Goal: Navigation & Orientation: Find specific page/section

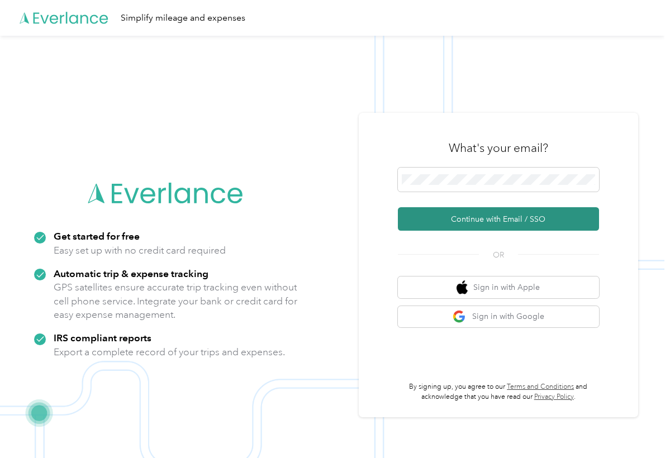
click at [454, 217] on button "Continue with Email / SSO" at bounding box center [498, 218] width 201 height 23
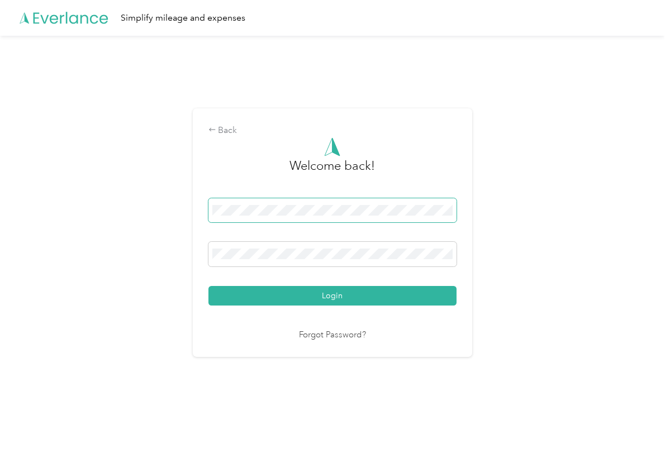
click at [335, 295] on button "Login" at bounding box center [332, 296] width 248 height 20
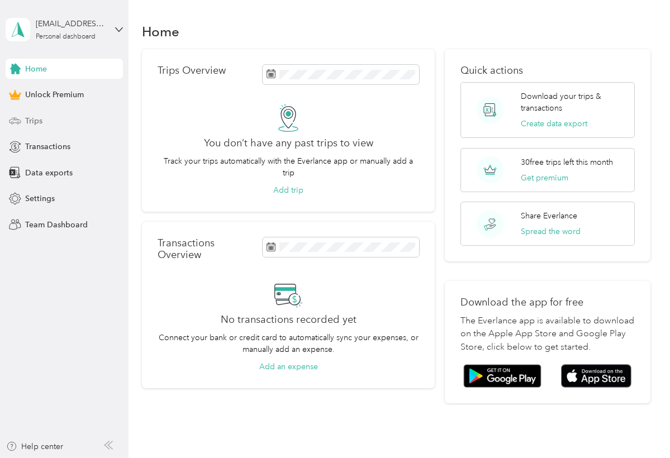
click at [68, 118] on div "Trips" at bounding box center [64, 121] width 117 height 20
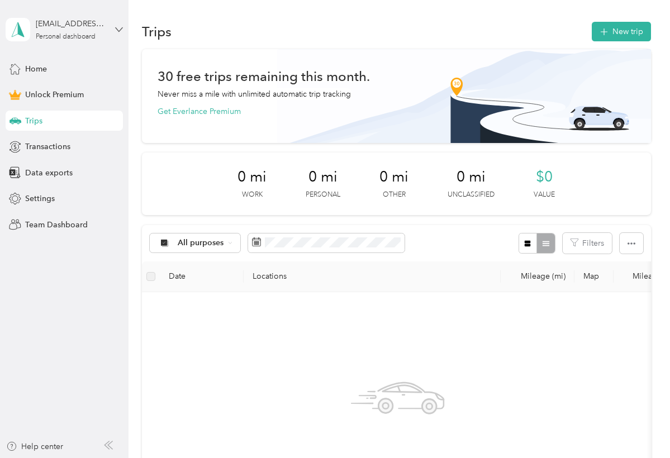
click at [116, 26] on icon at bounding box center [119, 30] width 8 height 8
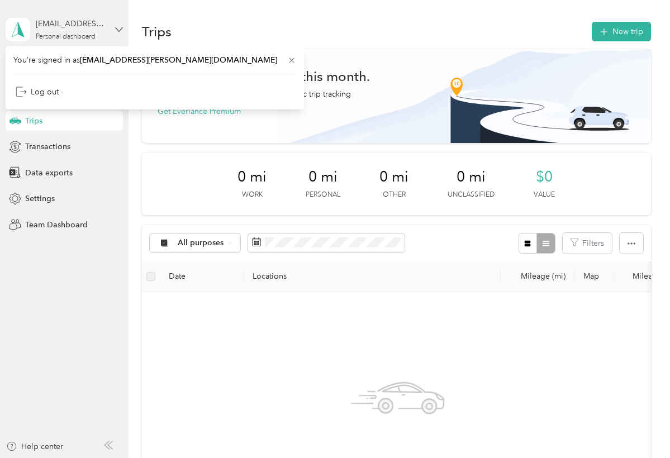
click at [116, 26] on icon at bounding box center [119, 30] width 8 height 8
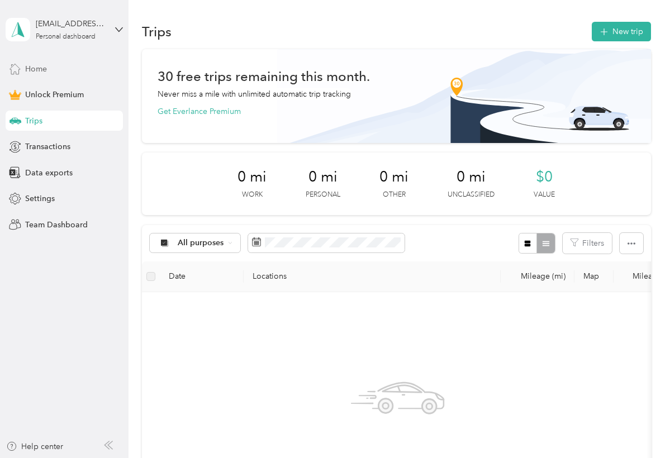
click at [80, 66] on div "Home" at bounding box center [64, 69] width 117 height 20
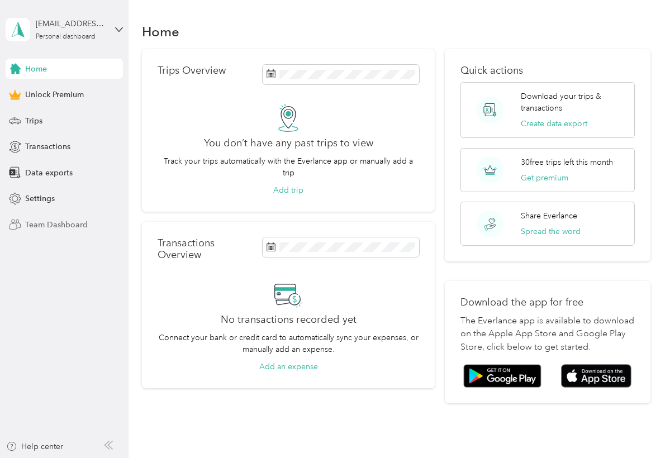
click at [54, 226] on span "Team Dashboard" at bounding box center [56, 225] width 63 height 12
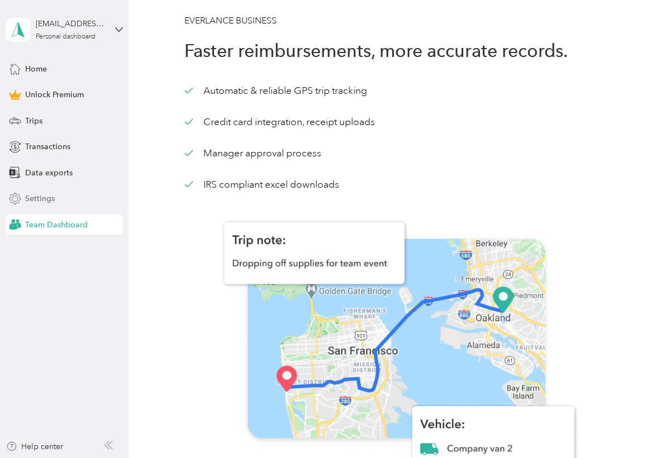
click at [35, 199] on span "Settings" at bounding box center [40, 199] width 30 height 12
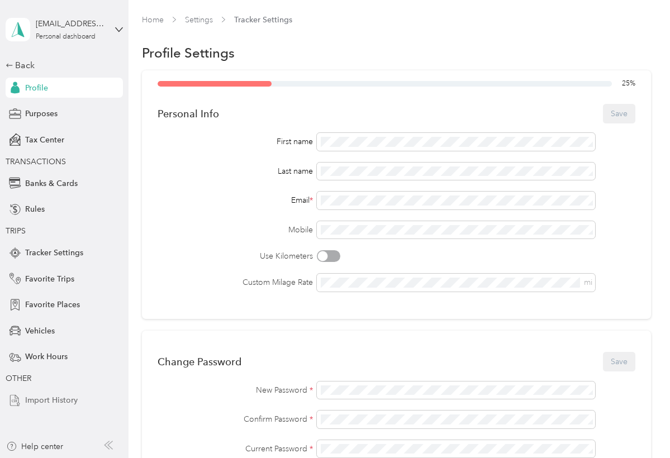
click at [63, 399] on span "Import History" at bounding box center [51, 400] width 53 height 12
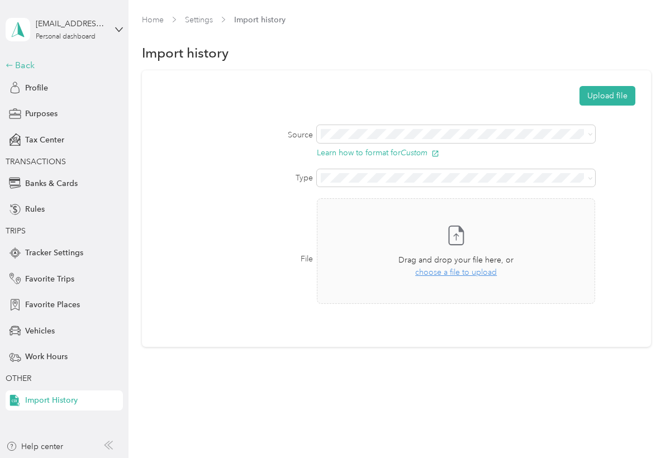
click at [20, 71] on div "Back" at bounding box center [62, 65] width 112 height 13
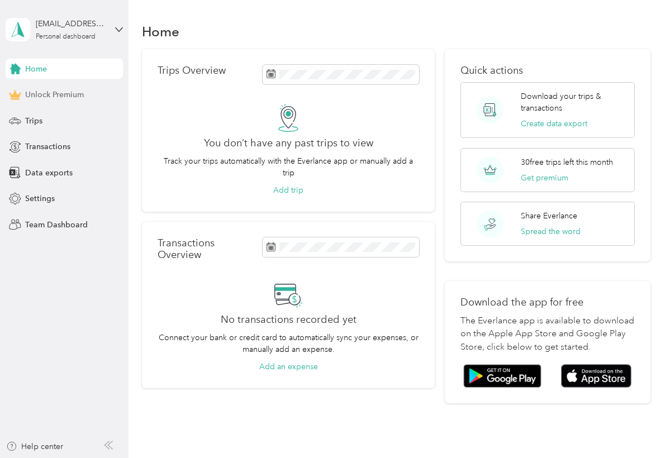
click at [65, 97] on span "Unlock Premium" at bounding box center [54, 95] width 59 height 12
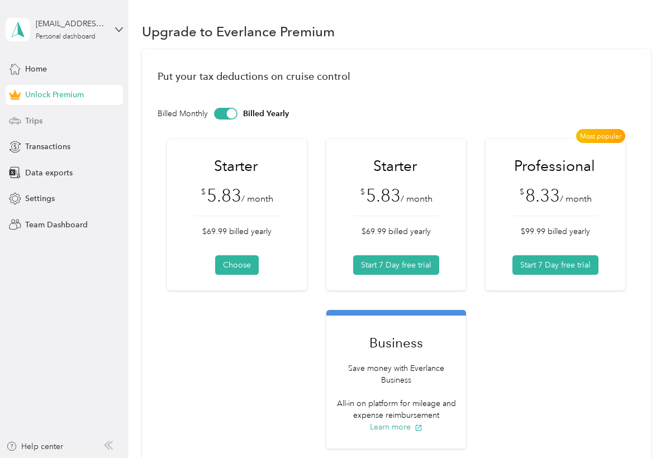
click at [65, 128] on div "Trips" at bounding box center [64, 121] width 117 height 20
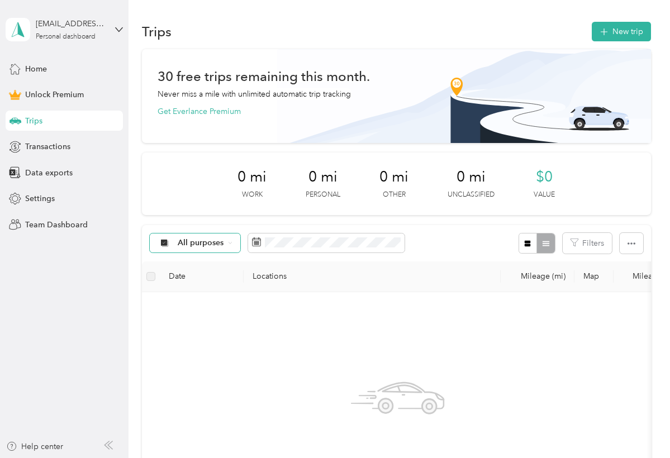
click at [224, 240] on div "All purposes" at bounding box center [195, 242] width 90 height 19
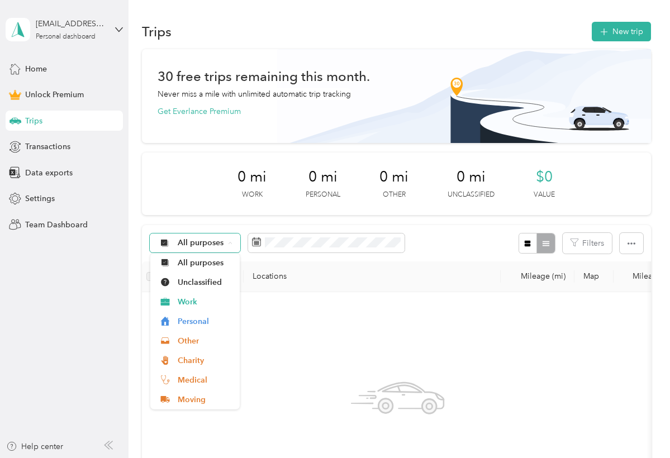
click at [224, 240] on div "All purposes" at bounding box center [195, 242] width 90 height 19
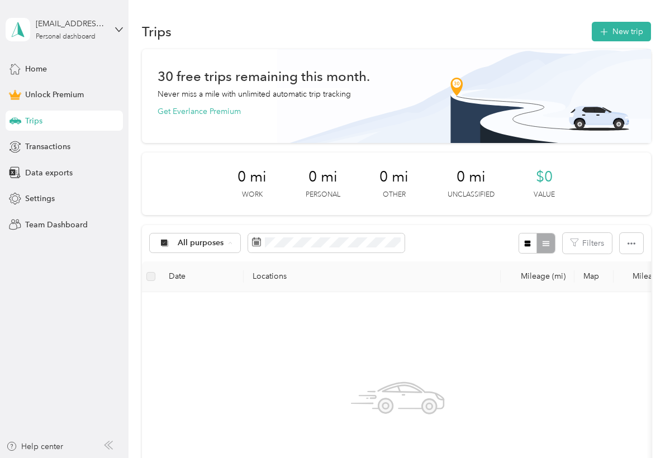
click at [145, 217] on div "30 free trips remaining this month. Never miss a mile with unlimited automatic …" at bounding box center [396, 332] width 508 height 566
